Goal: Information Seeking & Learning: Learn about a topic

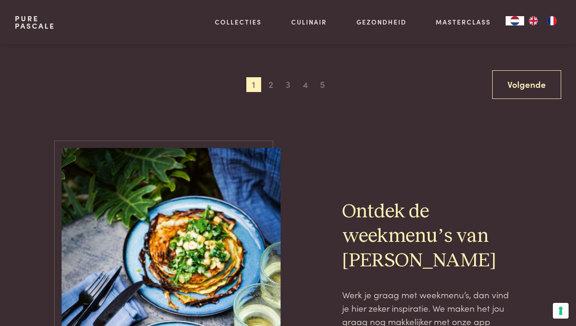
scroll to position [1813, 0]
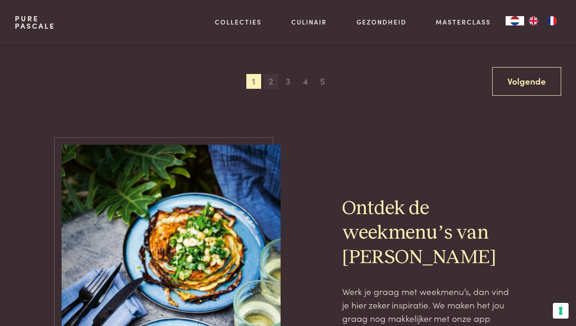
click at [273, 75] on span "2" at bounding box center [270, 81] width 15 height 15
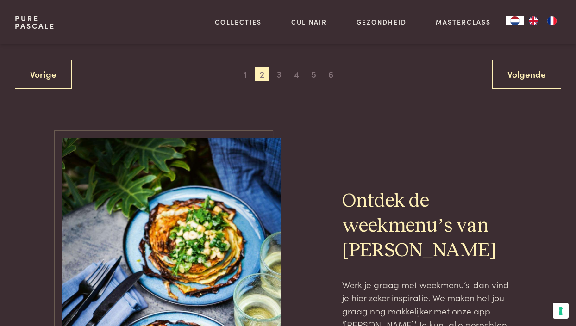
scroll to position [1838, 0]
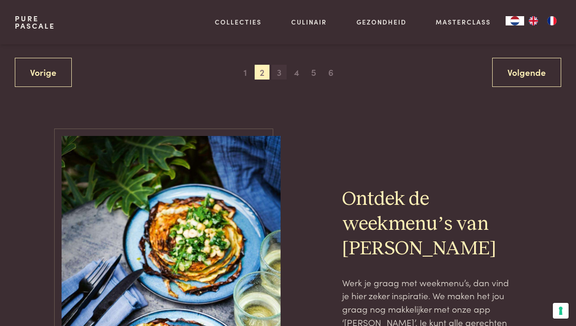
click at [279, 66] on span "3" at bounding box center [279, 72] width 15 height 15
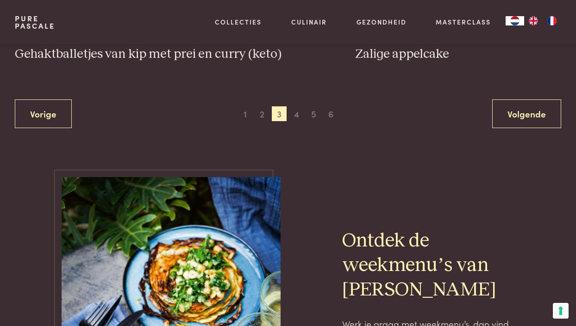
scroll to position [1845, 0]
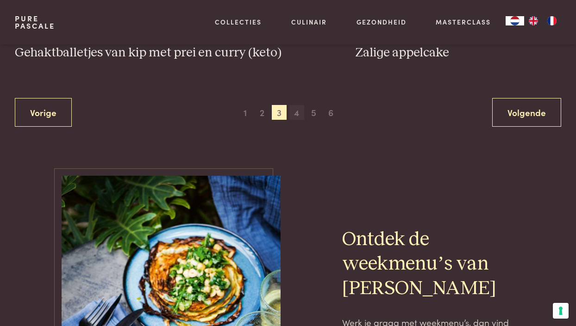
click at [296, 106] on span "4" at bounding box center [296, 112] width 15 height 15
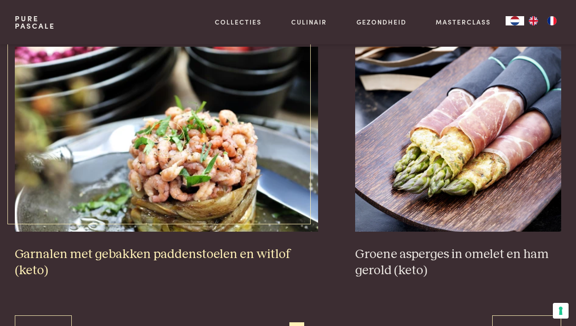
scroll to position [1589, 0]
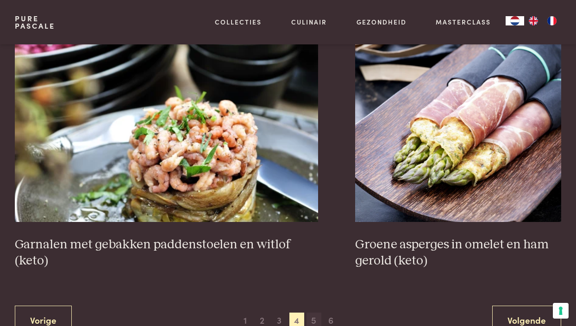
click at [314, 313] on span "5" at bounding box center [313, 320] width 15 height 15
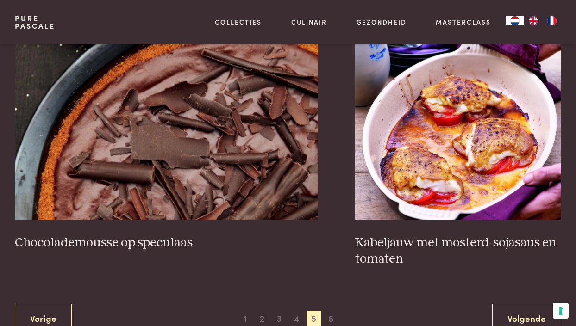
scroll to position [1694, 0]
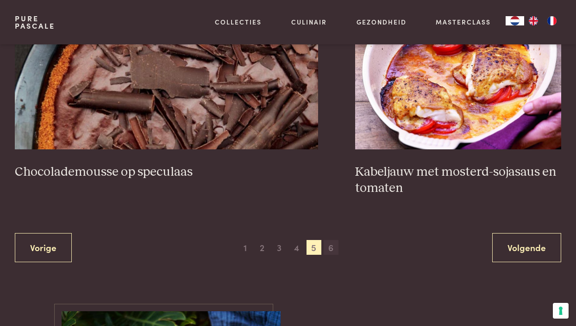
click at [331, 240] on span "6" at bounding box center [331, 247] width 15 height 15
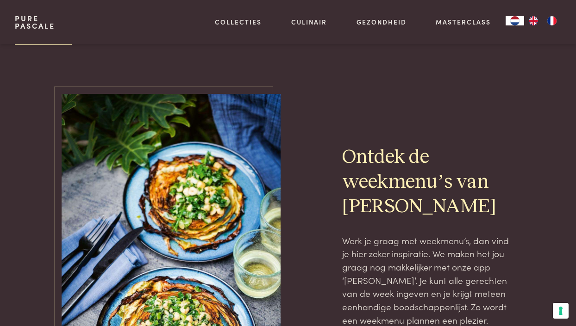
scroll to position [557, 0]
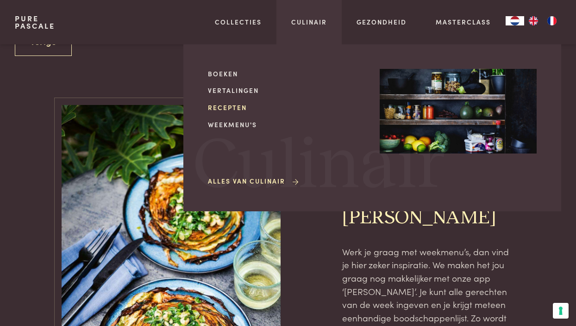
click at [230, 105] on link "Recepten" at bounding box center [286, 108] width 157 height 10
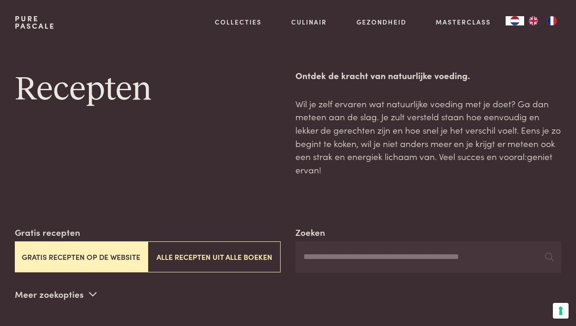
click at [325, 260] on input "Zoeken" at bounding box center [428, 257] width 266 height 31
type input "*********"
click at [549, 253] on icon at bounding box center [549, 257] width 9 height 9
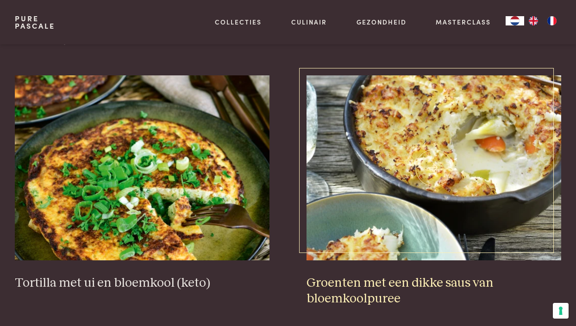
scroll to position [257, 0]
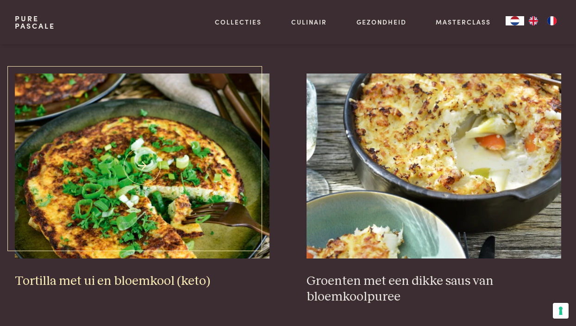
click at [165, 222] on img at bounding box center [142, 166] width 255 height 185
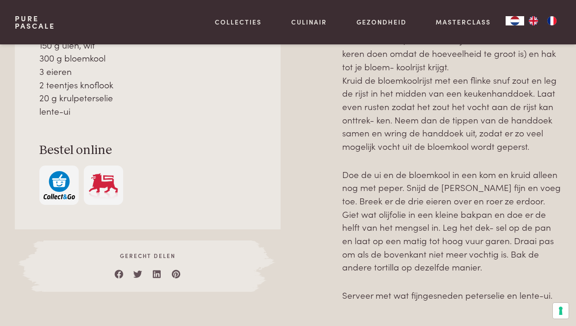
scroll to position [540, 0]
